Goal: Navigation & Orientation: Go to known website

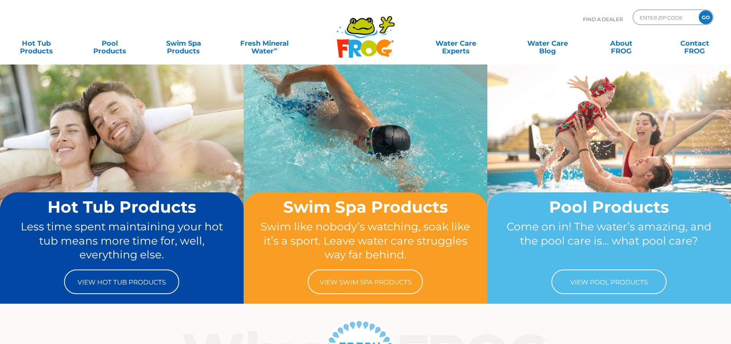
click at [432, 119] on img at bounding box center [366, 155] width 244 height 182
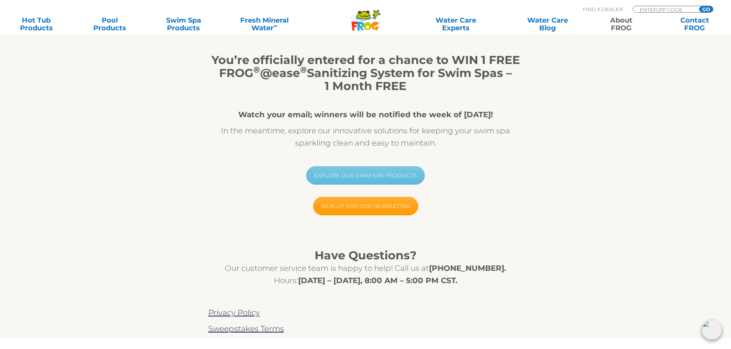
scroll to position [230, 0]
